Goal: Find specific page/section: Find specific page/section

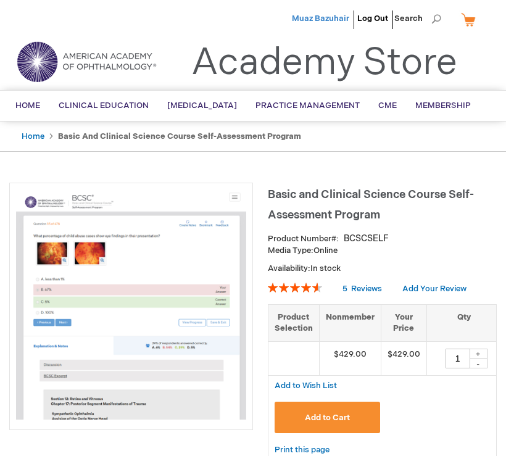
click at [335, 21] on span "Muaz Bazuhair" at bounding box center [320, 19] width 57 height 10
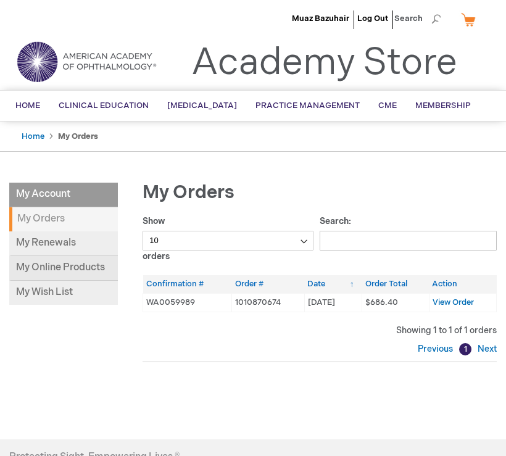
click at [69, 274] on link "My Online Products" at bounding box center [63, 268] width 109 height 25
